Goal: Check status: Check status

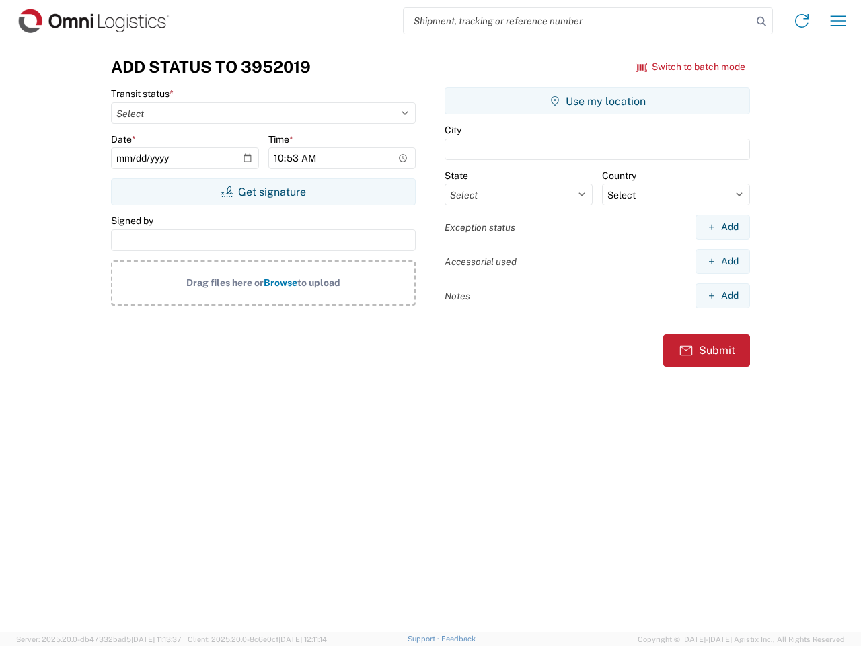
click at [578, 21] on input "search" at bounding box center [578, 21] width 348 height 26
click at [761, 22] on icon at bounding box center [761, 21] width 19 height 19
click at [802, 21] on icon at bounding box center [802, 21] width 22 height 22
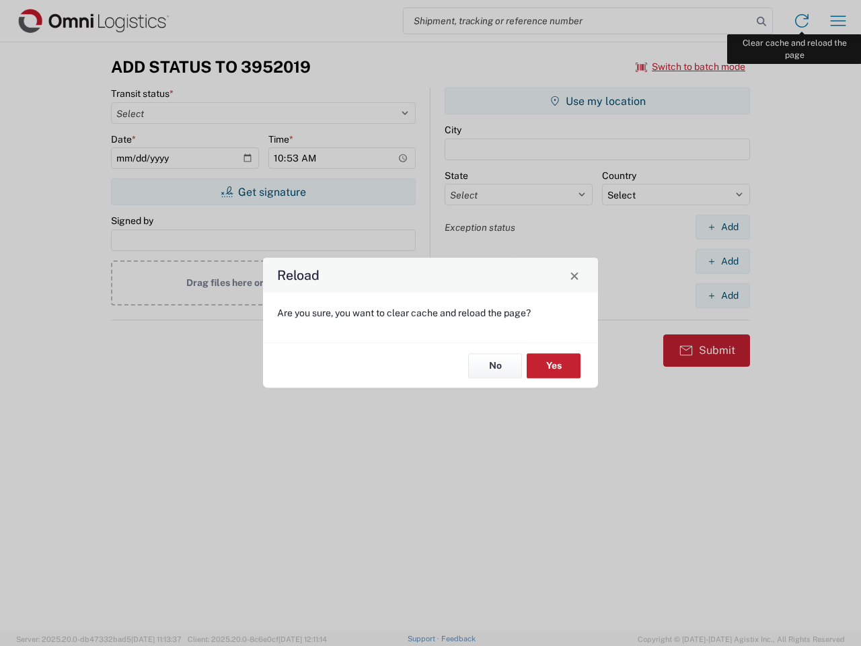
click at [838, 21] on div "Reload Are you sure, you want to clear cache and reload the page? No Yes" at bounding box center [430, 323] width 861 height 646
click at [691, 67] on div "Reload Are you sure, you want to clear cache and reload the page? No Yes" at bounding box center [430, 323] width 861 height 646
click at [263, 192] on div "Reload Are you sure, you want to clear cache and reload the page? No Yes" at bounding box center [430, 323] width 861 height 646
click at [597, 101] on div "Reload Are you sure, you want to clear cache and reload the page? No Yes" at bounding box center [430, 323] width 861 height 646
click at [722, 227] on div "Reload Are you sure, you want to clear cache and reload the page? No Yes" at bounding box center [430, 323] width 861 height 646
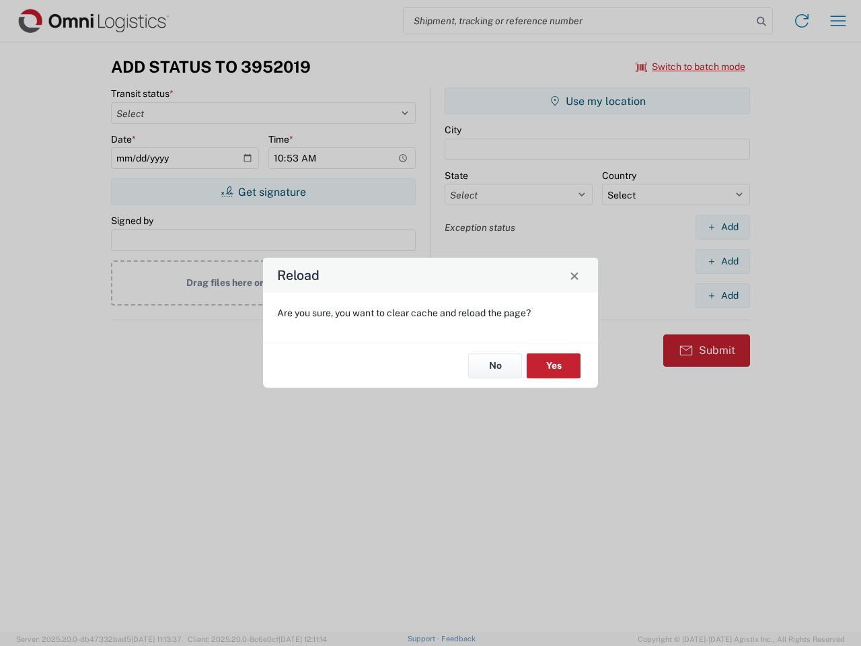
click at [722, 261] on div "Reload Are you sure, you want to clear cache and reload the page? No Yes" at bounding box center [430, 323] width 861 height 646
click at [722, 295] on div "Reload Are you sure, you want to clear cache and reload the page? No Yes" at bounding box center [430, 323] width 861 height 646
